Goal: Task Accomplishment & Management: Use online tool/utility

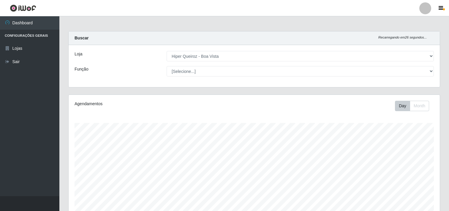
select select "514"
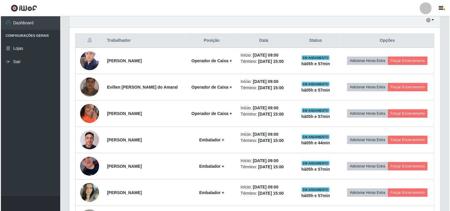
scroll to position [157, 0]
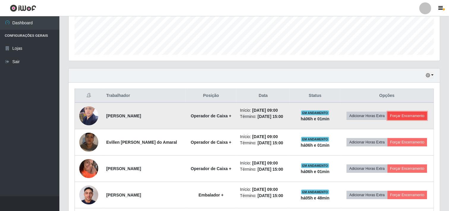
click at [404, 115] on button "Forçar Encerramento" at bounding box center [407, 116] width 40 height 8
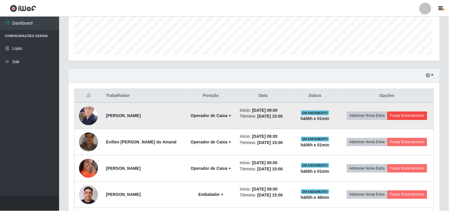
scroll to position [123, 367]
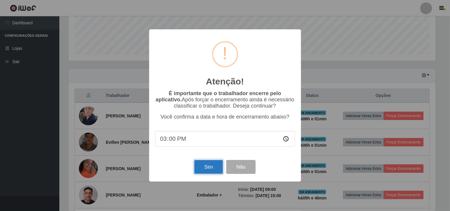
click at [207, 166] on button "Sim" at bounding box center [208, 167] width 29 height 14
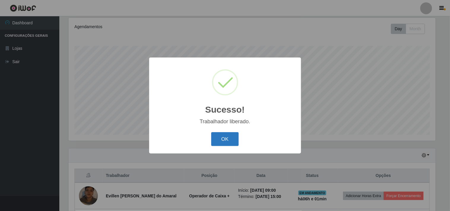
click at [225, 135] on button "OK" at bounding box center [225, 139] width 28 height 14
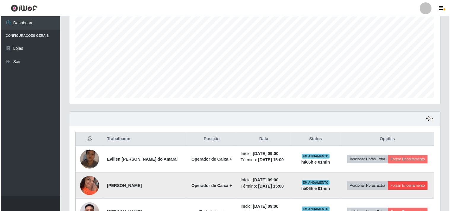
scroll to position [176, 0]
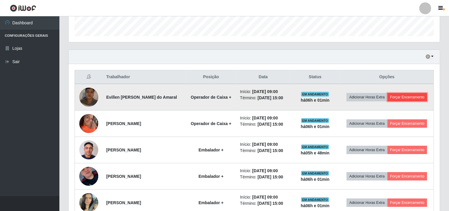
click at [409, 95] on button "Forçar Encerramento" at bounding box center [407, 97] width 40 height 8
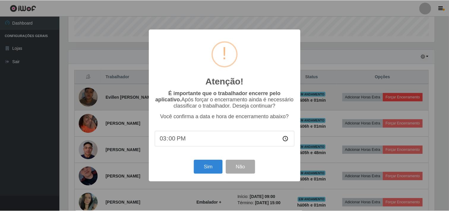
scroll to position [123, 367]
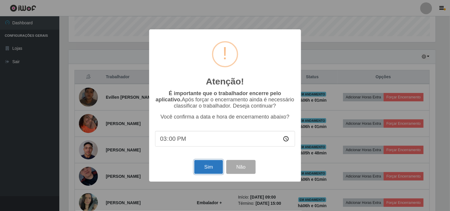
click at [208, 167] on button "Sim" at bounding box center [208, 167] width 29 height 14
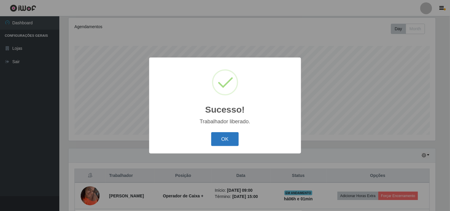
click at [225, 135] on button "OK" at bounding box center [225, 139] width 28 height 14
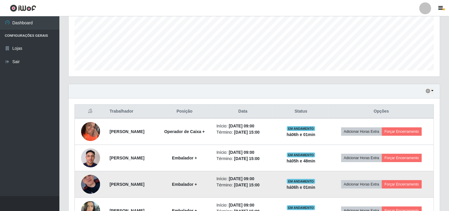
scroll to position [209, 0]
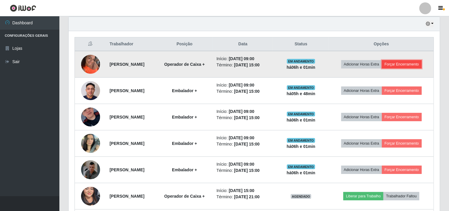
click at [407, 62] on button "Forçar Encerramento" at bounding box center [402, 64] width 40 height 8
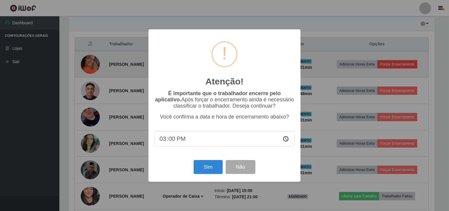
scroll to position [123, 367]
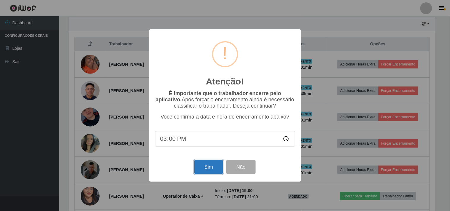
click at [205, 167] on button "Sim" at bounding box center [208, 167] width 29 height 14
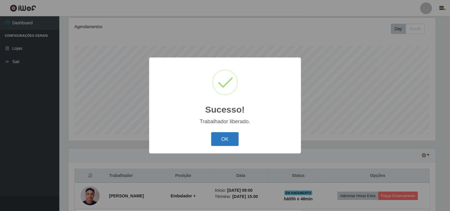
click at [230, 135] on button "OK" at bounding box center [225, 139] width 28 height 14
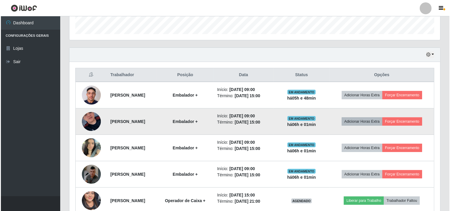
scroll to position [0, 0]
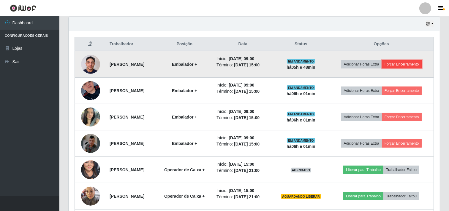
click at [405, 66] on button "Forçar Encerramento" at bounding box center [402, 64] width 40 height 8
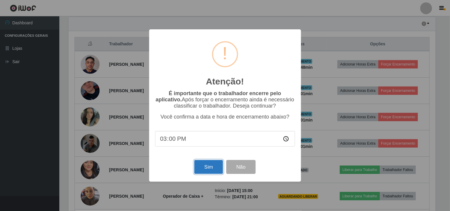
click at [205, 166] on button "Sim" at bounding box center [208, 167] width 29 height 14
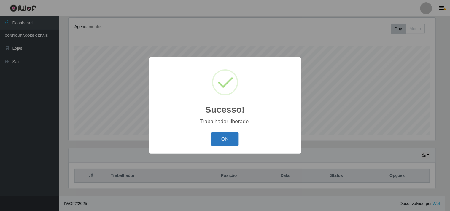
click at [218, 142] on button "OK" at bounding box center [225, 139] width 28 height 14
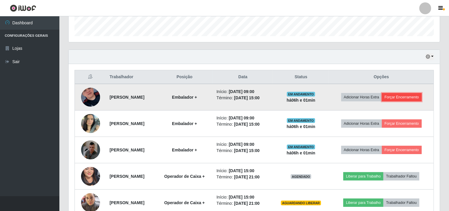
click at [401, 98] on button "Forçar Encerramento" at bounding box center [402, 97] width 40 height 8
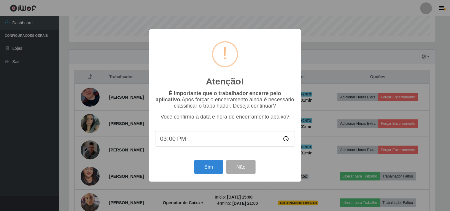
click at [123, 43] on div "Atenção! × É importante que o trabalhador encerre pelo aplicativo. Após forçar …" at bounding box center [225, 105] width 450 height 211
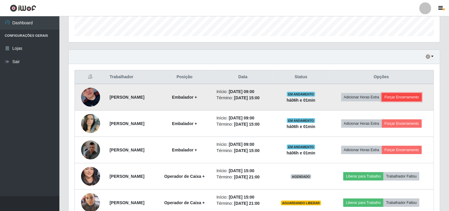
click at [405, 98] on button "Forçar Encerramento" at bounding box center [402, 97] width 40 height 8
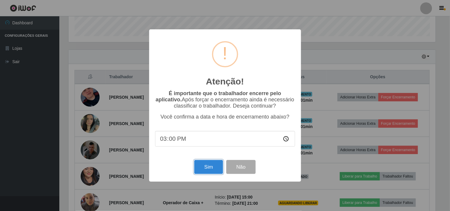
drag, startPoint x: 213, startPoint y: 167, endPoint x: 215, endPoint y: 164, distance: 4.0
click at [213, 167] on button "Sim" at bounding box center [208, 167] width 29 height 14
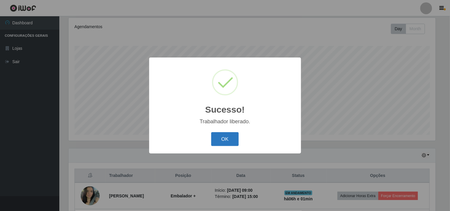
click at [228, 142] on button "OK" at bounding box center [225, 139] width 28 height 14
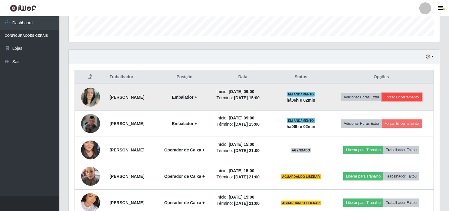
click at [412, 97] on button "Forçar Encerramento" at bounding box center [402, 97] width 40 height 8
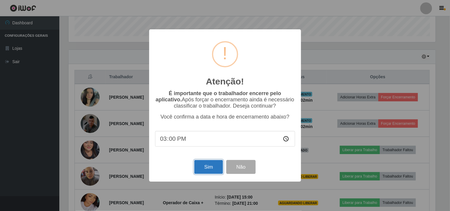
click at [208, 167] on button "Sim" at bounding box center [208, 167] width 29 height 14
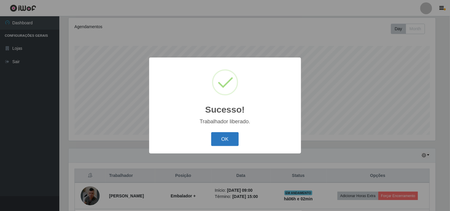
click at [227, 139] on button "OK" at bounding box center [225, 139] width 28 height 14
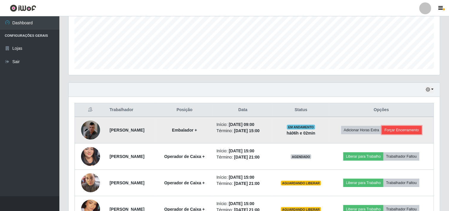
click at [406, 132] on button "Forçar Encerramento" at bounding box center [402, 130] width 40 height 8
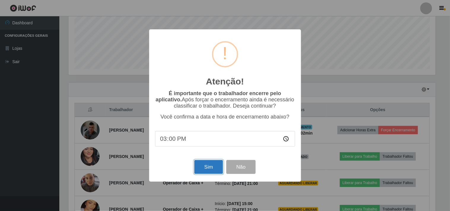
click at [214, 169] on button "Sim" at bounding box center [208, 167] width 29 height 14
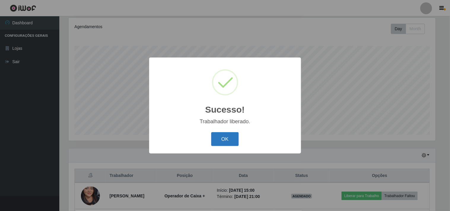
click at [220, 138] on button "OK" at bounding box center [225, 139] width 28 height 14
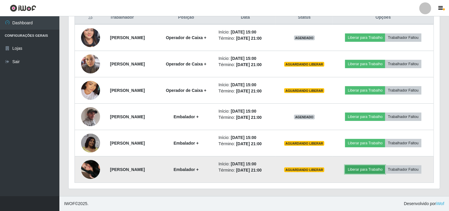
click at [371, 170] on button "Liberar para Trabalho" at bounding box center [365, 170] width 40 height 8
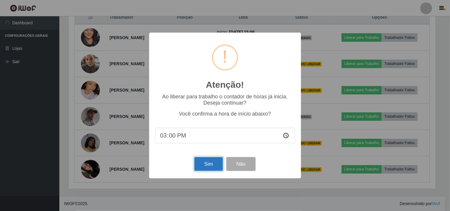
click at [212, 165] on button "Sim" at bounding box center [208, 164] width 29 height 14
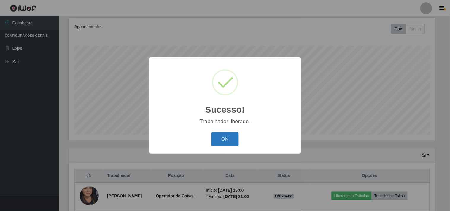
click at [224, 138] on button "OK" at bounding box center [225, 139] width 28 height 14
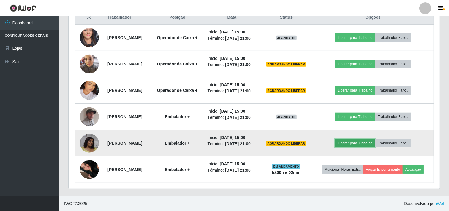
click at [364, 139] on button "Liberar para Trabalho" at bounding box center [355, 143] width 40 height 8
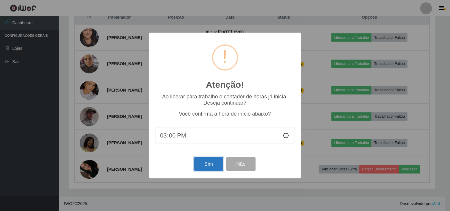
click at [216, 166] on button "Sim" at bounding box center [208, 164] width 29 height 14
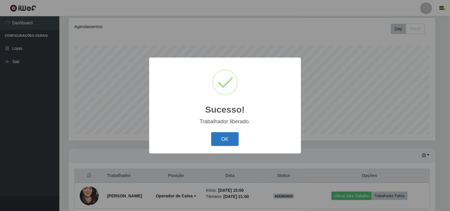
click at [224, 139] on button "OK" at bounding box center [225, 139] width 28 height 14
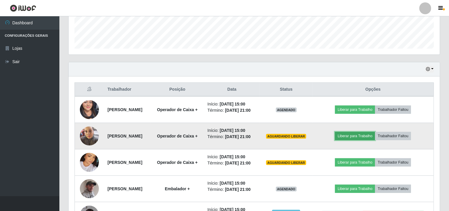
click at [366, 140] on button "Liberar para Trabalho" at bounding box center [355, 136] width 40 height 8
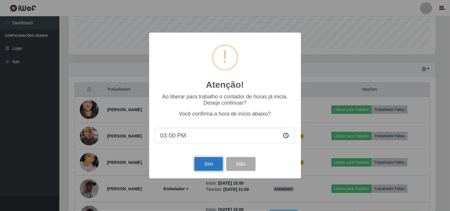
click at [209, 164] on button "Sim" at bounding box center [208, 164] width 29 height 14
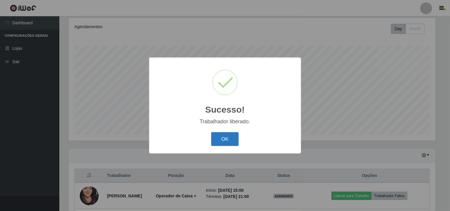
click at [224, 142] on button "OK" at bounding box center [225, 139] width 28 height 14
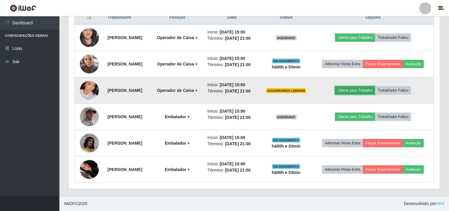
click at [360, 93] on button "Liberar para Trabalho" at bounding box center [355, 90] width 40 height 8
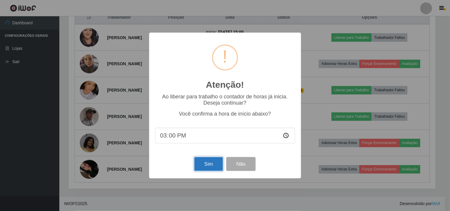
click at [212, 164] on button "Sim" at bounding box center [208, 164] width 29 height 14
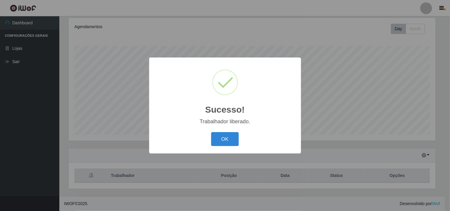
drag, startPoint x: 224, startPoint y: 140, endPoint x: 227, endPoint y: 128, distance: 12.6
click at [224, 136] on button "OK" at bounding box center [225, 139] width 28 height 14
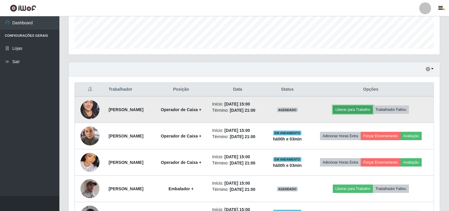
click at [356, 109] on button "Liberar para Trabalho" at bounding box center [353, 110] width 40 height 8
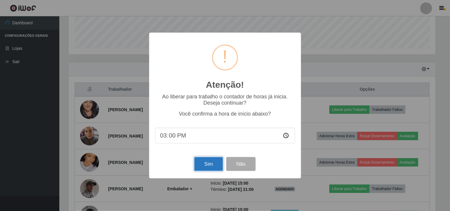
click at [207, 160] on button "Sim" at bounding box center [208, 164] width 29 height 14
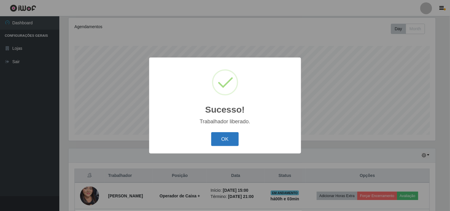
click at [228, 139] on button "OK" at bounding box center [225, 139] width 28 height 14
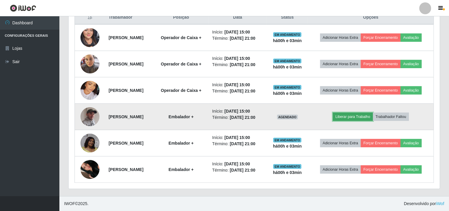
click at [357, 121] on button "Liberar para Trabalho" at bounding box center [353, 117] width 40 height 8
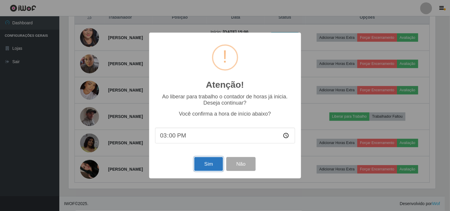
click at [207, 167] on button "Sim" at bounding box center [208, 164] width 29 height 14
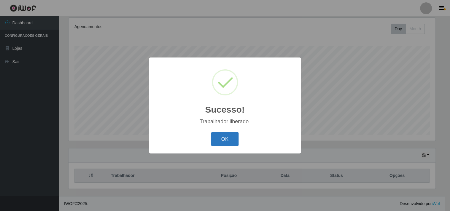
click at [227, 140] on button "OK" at bounding box center [225, 139] width 28 height 14
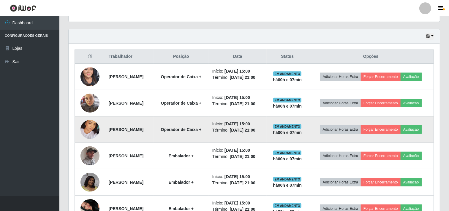
scroll to position [163, 0]
